Goal: Find specific page/section: Find specific page/section

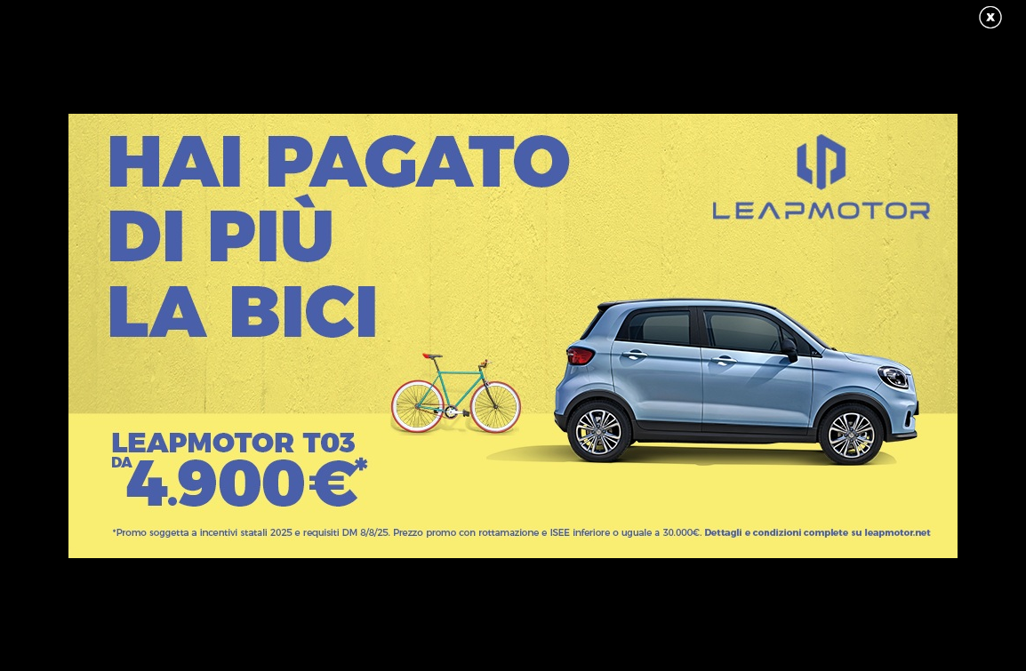
type input "p"
click at [999, 16] on link at bounding box center [999, 17] width 44 height 27
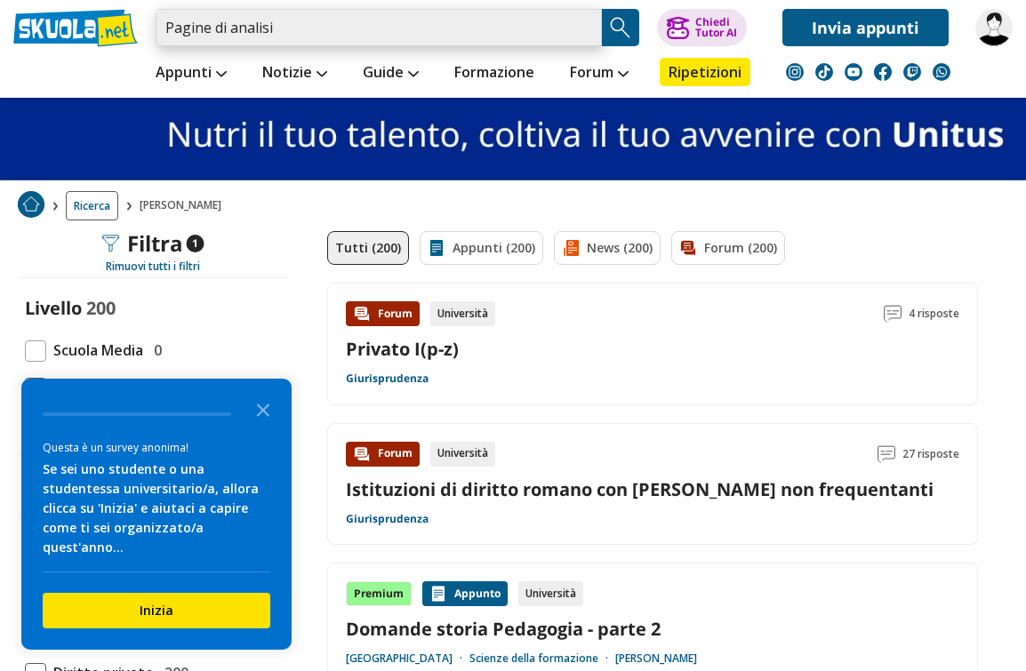
click at [282, 39] on input "Pagine di analisi" at bounding box center [379, 27] width 446 height 37
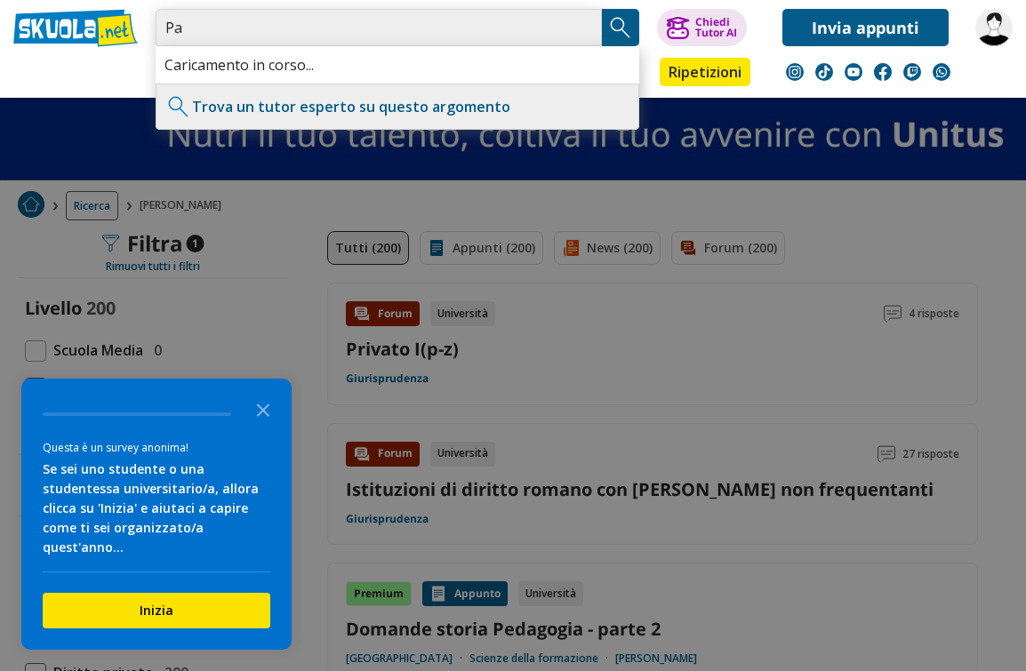
type input "P"
type input "[PERSON_NAME]"
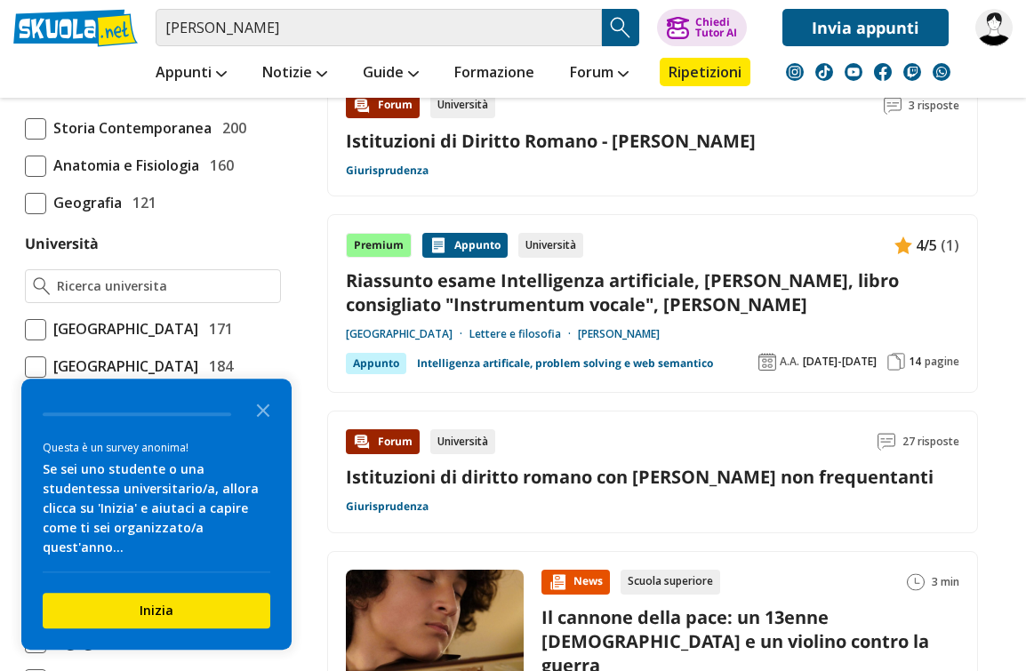
scroll to position [637, 0]
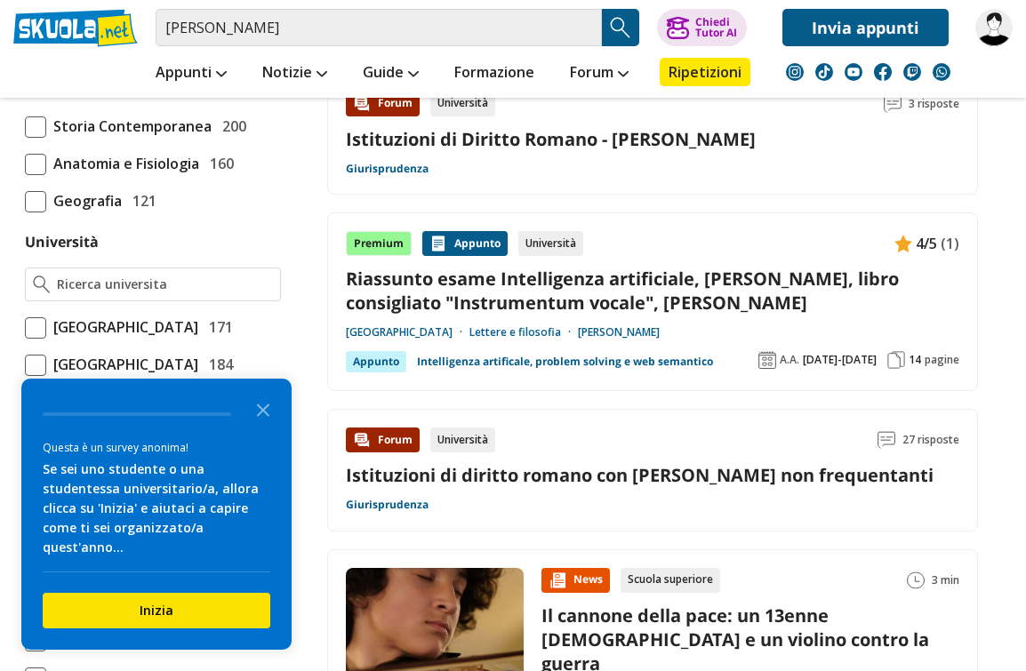
click at [262, 427] on icon "Close the survey" at bounding box center [263, 409] width 36 height 36
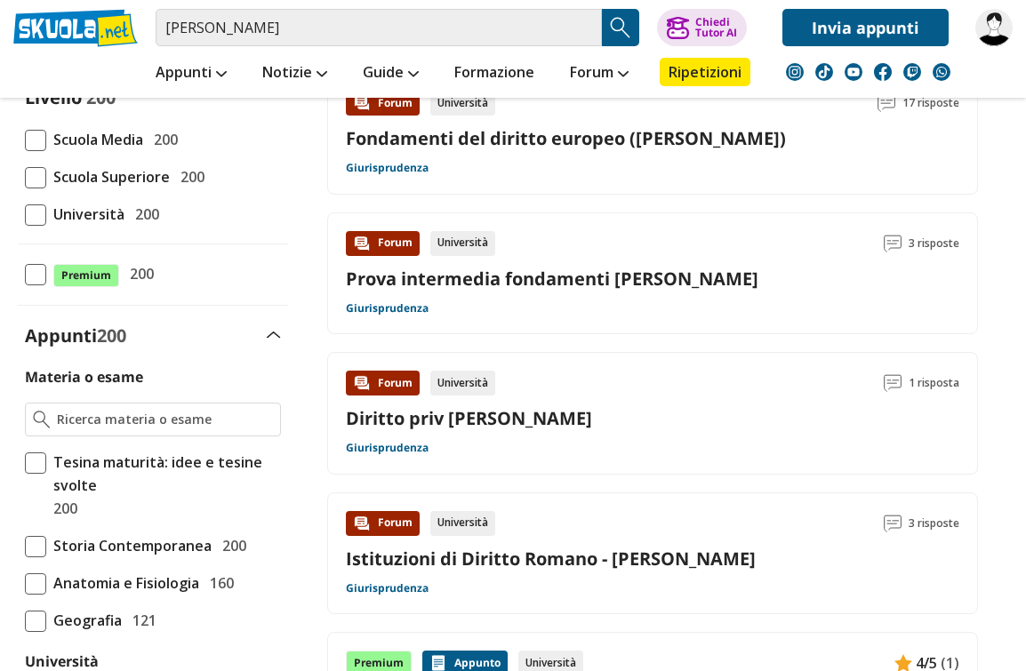
scroll to position [217, 0]
click at [258, 22] on input "bianchini" at bounding box center [379, 27] width 446 height 37
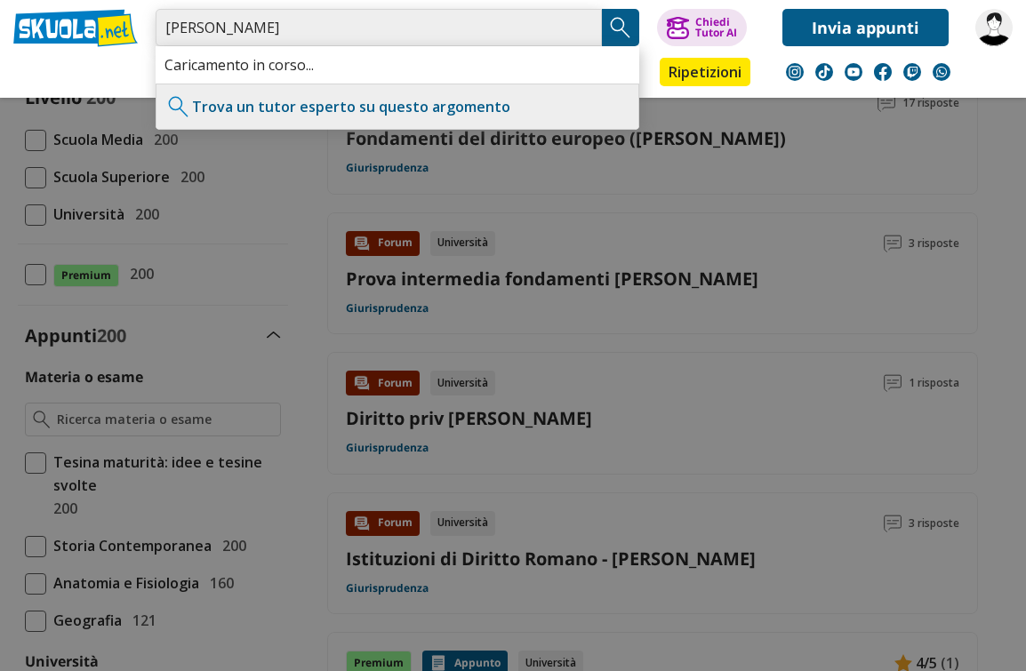
type input "bianchini stefani"
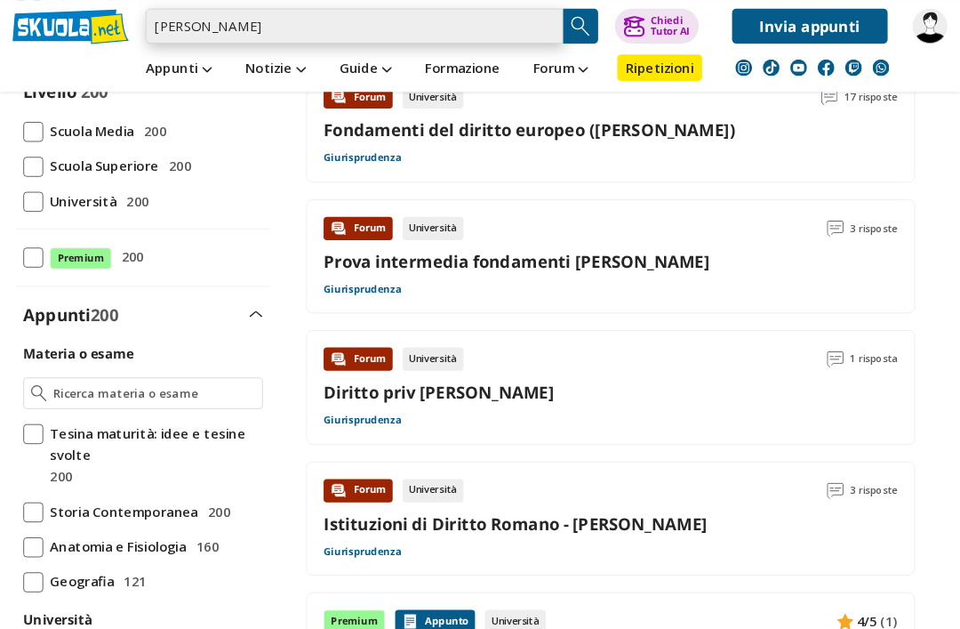
scroll to position [282, 33]
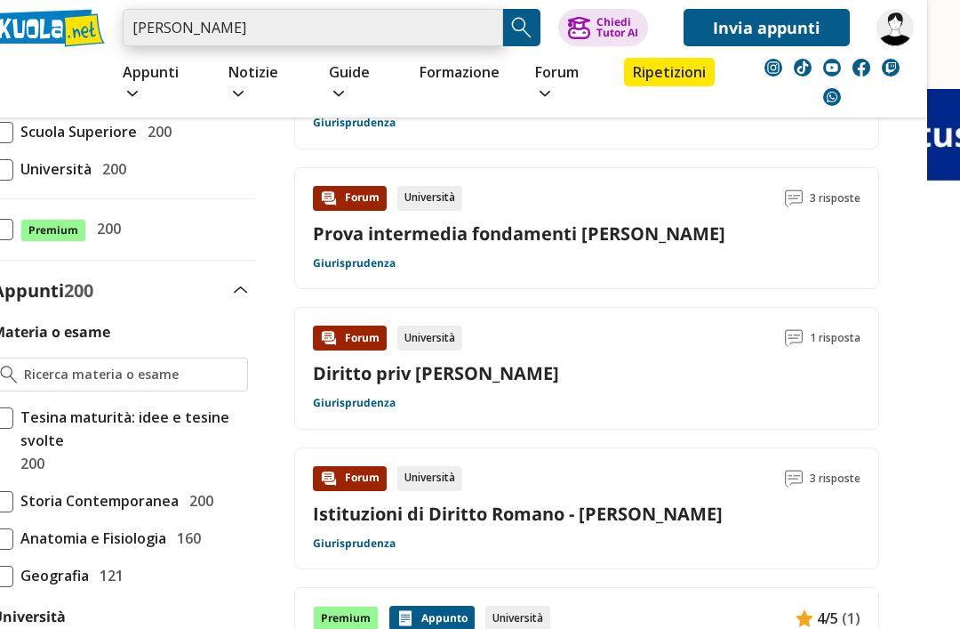
click at [488, 25] on input "bianchini stefani" at bounding box center [313, 27] width 381 height 37
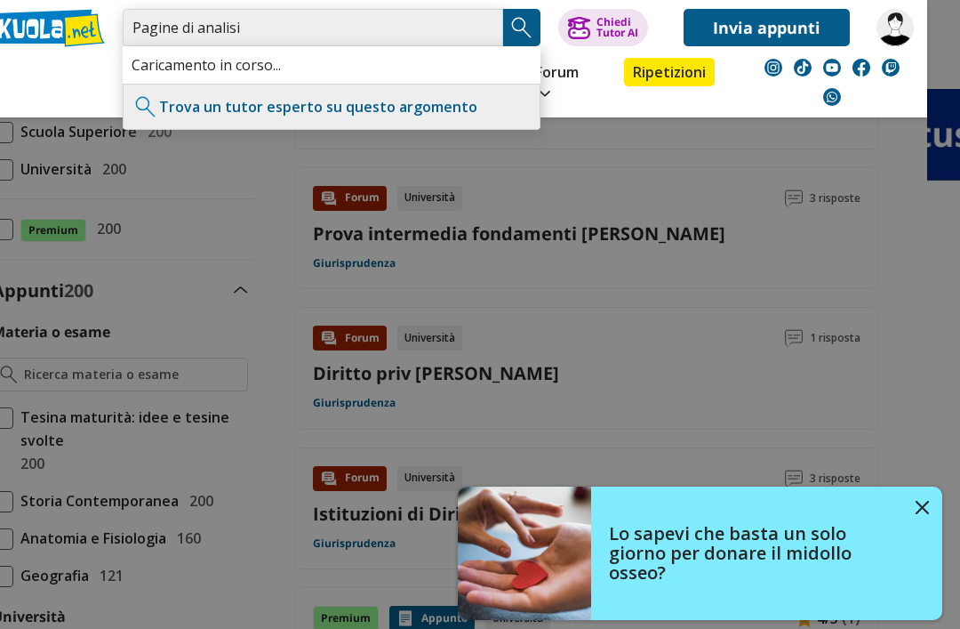
type input "Pagine di analisi"
click at [519, 26] on img "Search Button" at bounding box center [522, 27] width 27 height 27
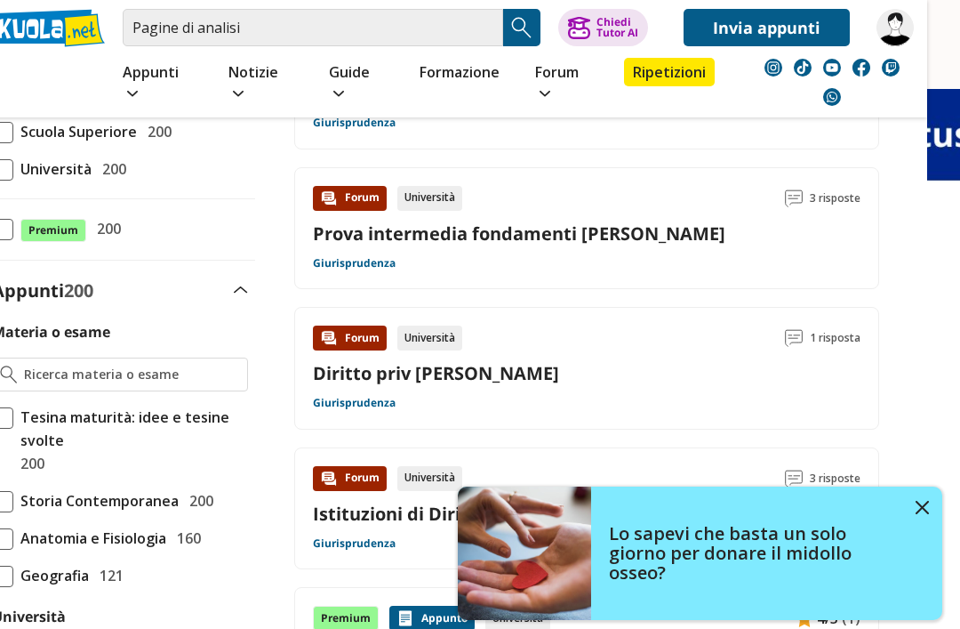
click at [522, 27] on img "Search Button" at bounding box center [522, 27] width 27 height 27
